Goal: Register for event/course

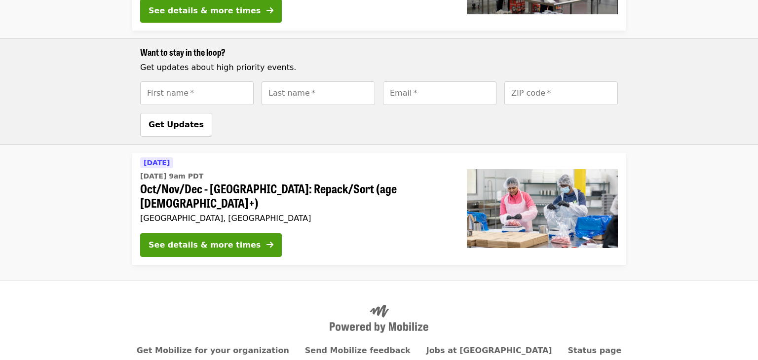
scroll to position [438, 0]
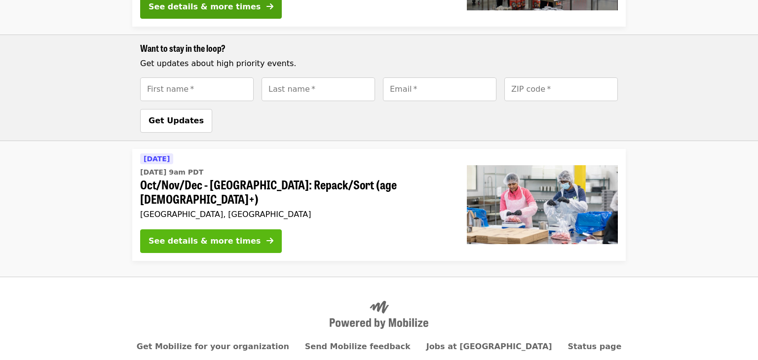
click at [266, 236] on icon "arrow-right icon" at bounding box center [269, 240] width 7 height 9
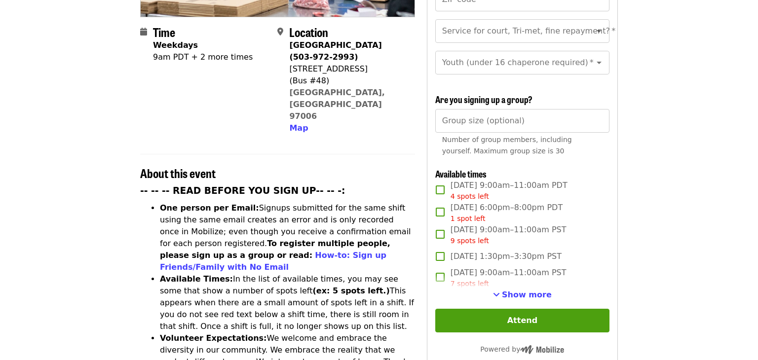
scroll to position [239, 0]
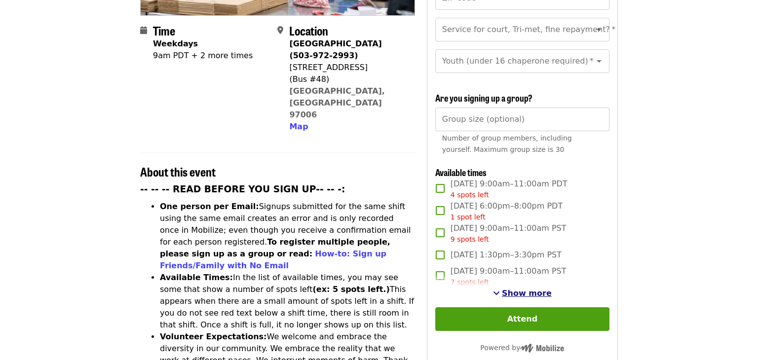
click at [505, 288] on button "Show more" at bounding box center [522, 294] width 59 height 12
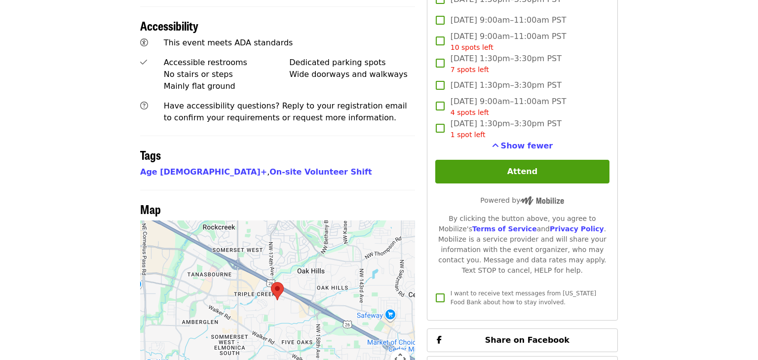
scroll to position [0, 0]
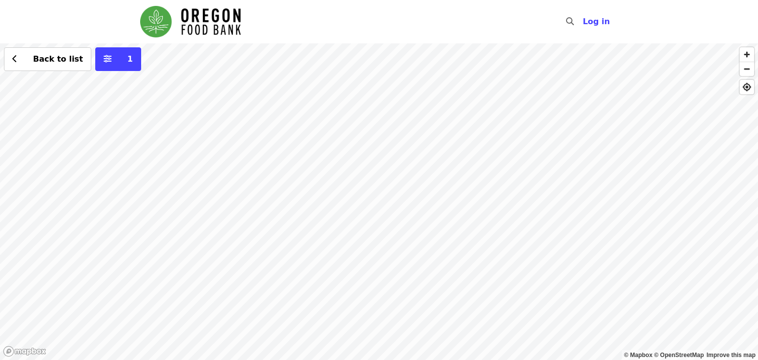
click at [302, 143] on div "Back to list 1" at bounding box center [379, 201] width 758 height 317
click at [312, 141] on div "Back to list 1" at bounding box center [379, 201] width 758 height 317
